Goal: Transaction & Acquisition: Purchase product/service

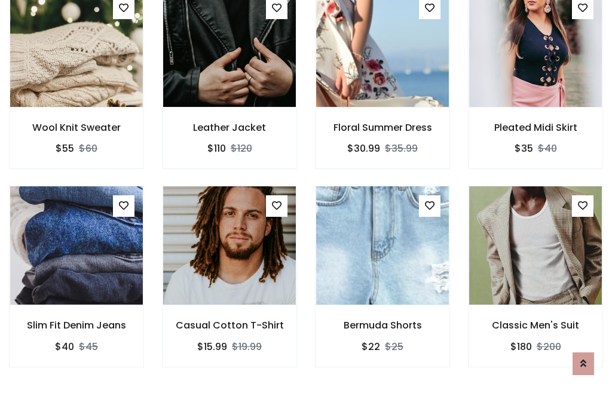
click at [306, 196] on div "Bermuda Shorts $22 $25" at bounding box center [382, 285] width 153 height 198
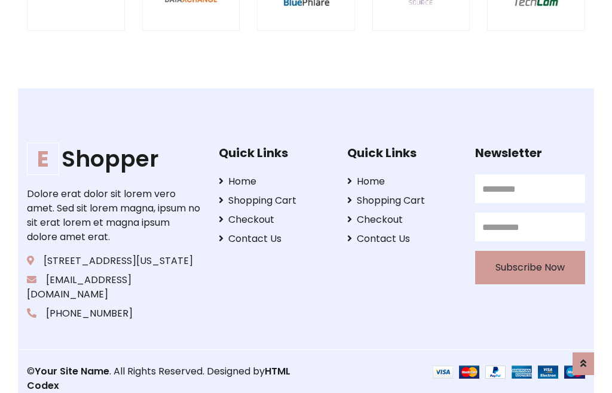
scroll to position [2274, 0]
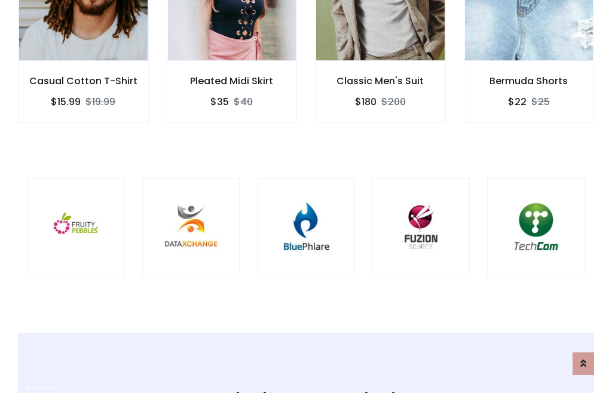
click at [306, 197] on img at bounding box center [306, 227] width 68 height 68
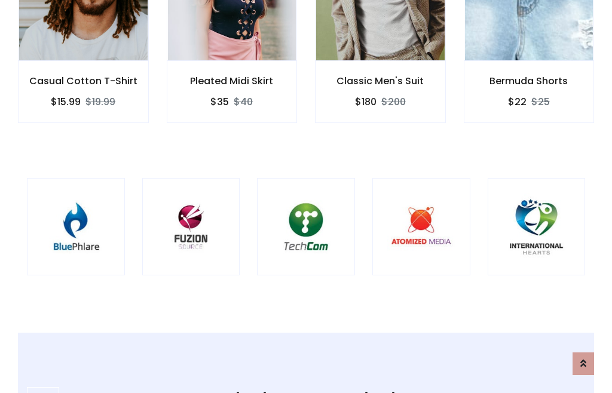
click at [306, 197] on img at bounding box center [306, 227] width 68 height 68
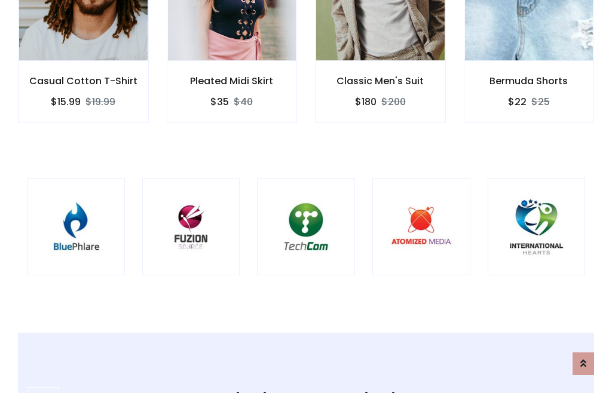
click at [306, 197] on img at bounding box center [306, 227] width 68 height 68
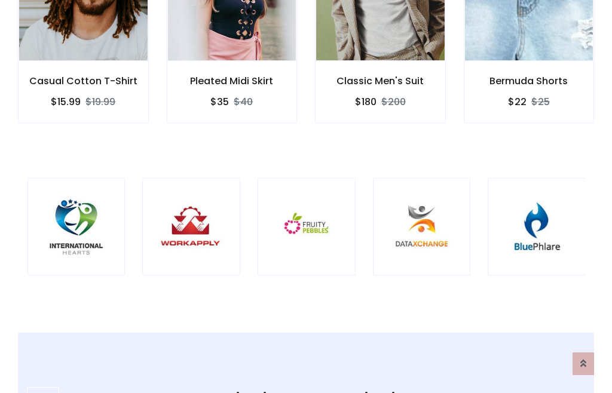
scroll to position [0, 0]
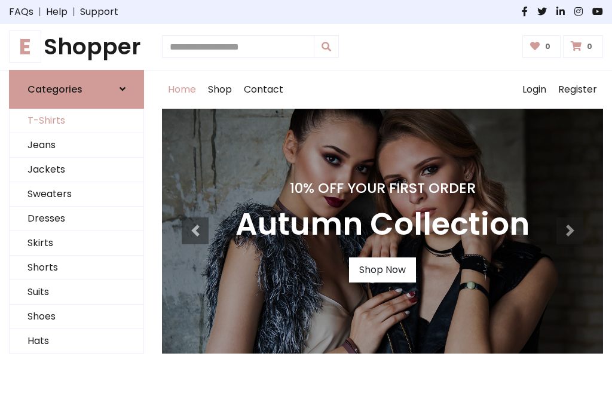
click at [76, 121] on link "T-Shirts" at bounding box center [77, 121] width 134 height 24
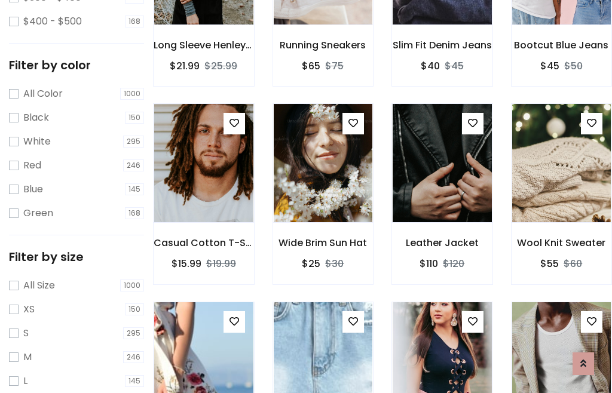
scroll to position [61, 0]
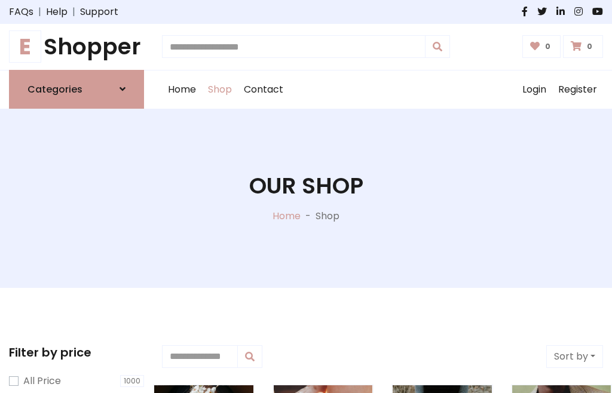
click at [76, 47] on h1 "E Shopper" at bounding box center [76, 46] width 135 height 27
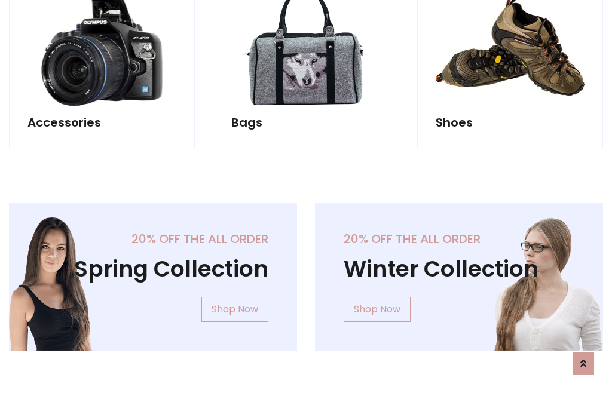
scroll to position [1161, 0]
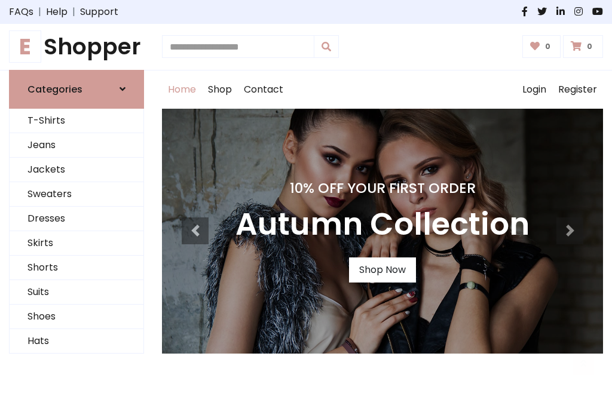
scroll to position [392, 0]
